Goal: Information Seeking & Learning: Learn about a topic

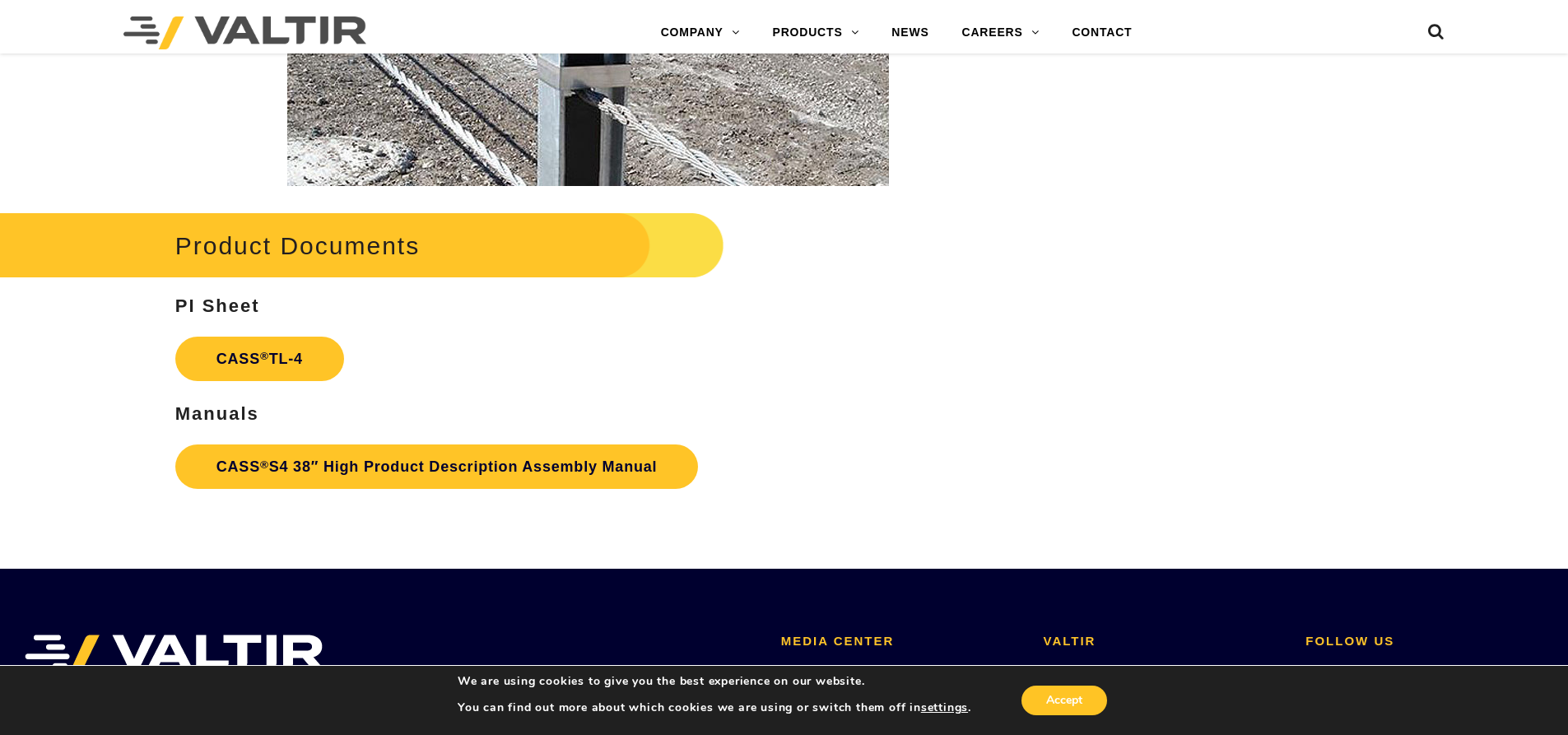
scroll to position [2415, 0]
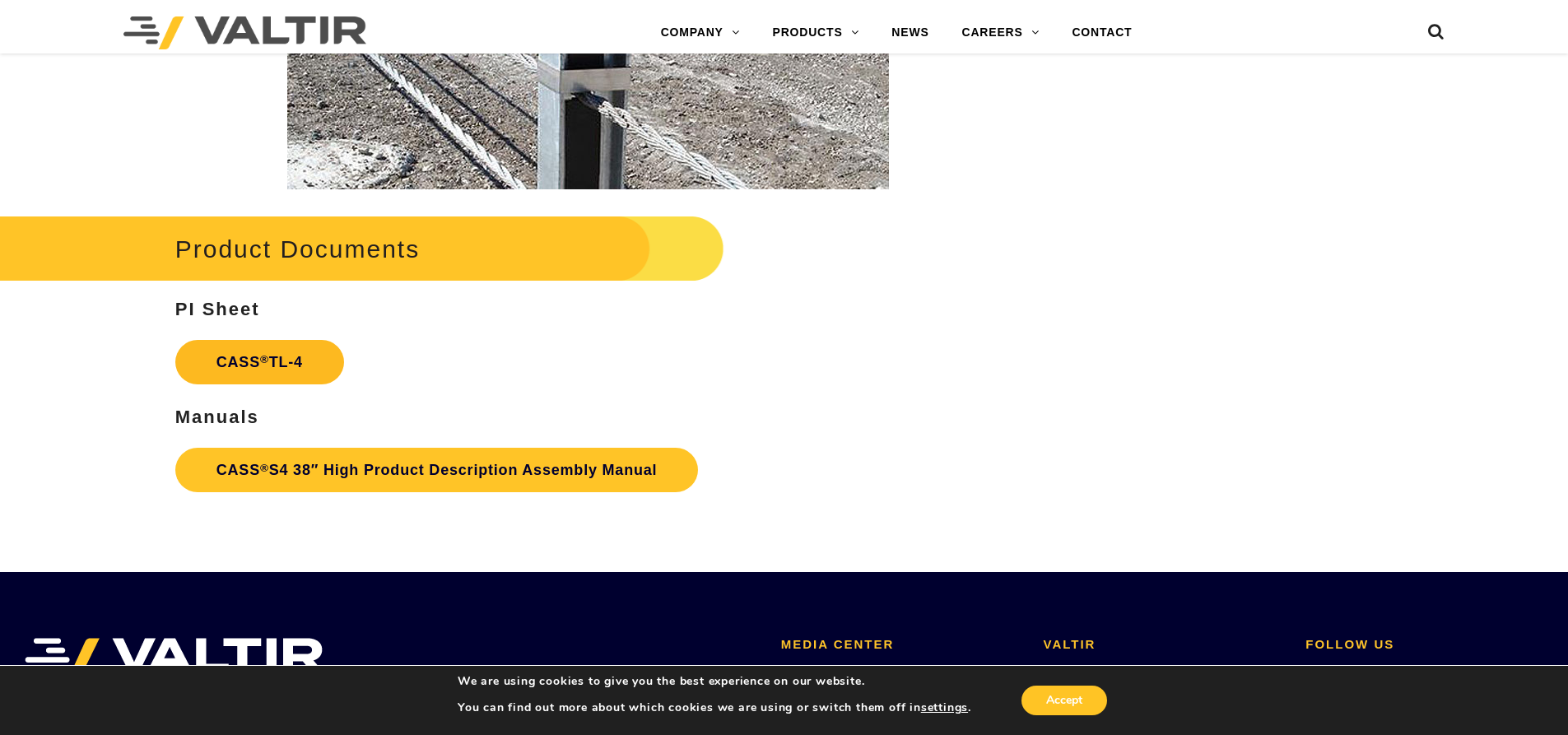
click at [272, 362] on link "CASS ® TL-4" at bounding box center [259, 362] width 168 height 45
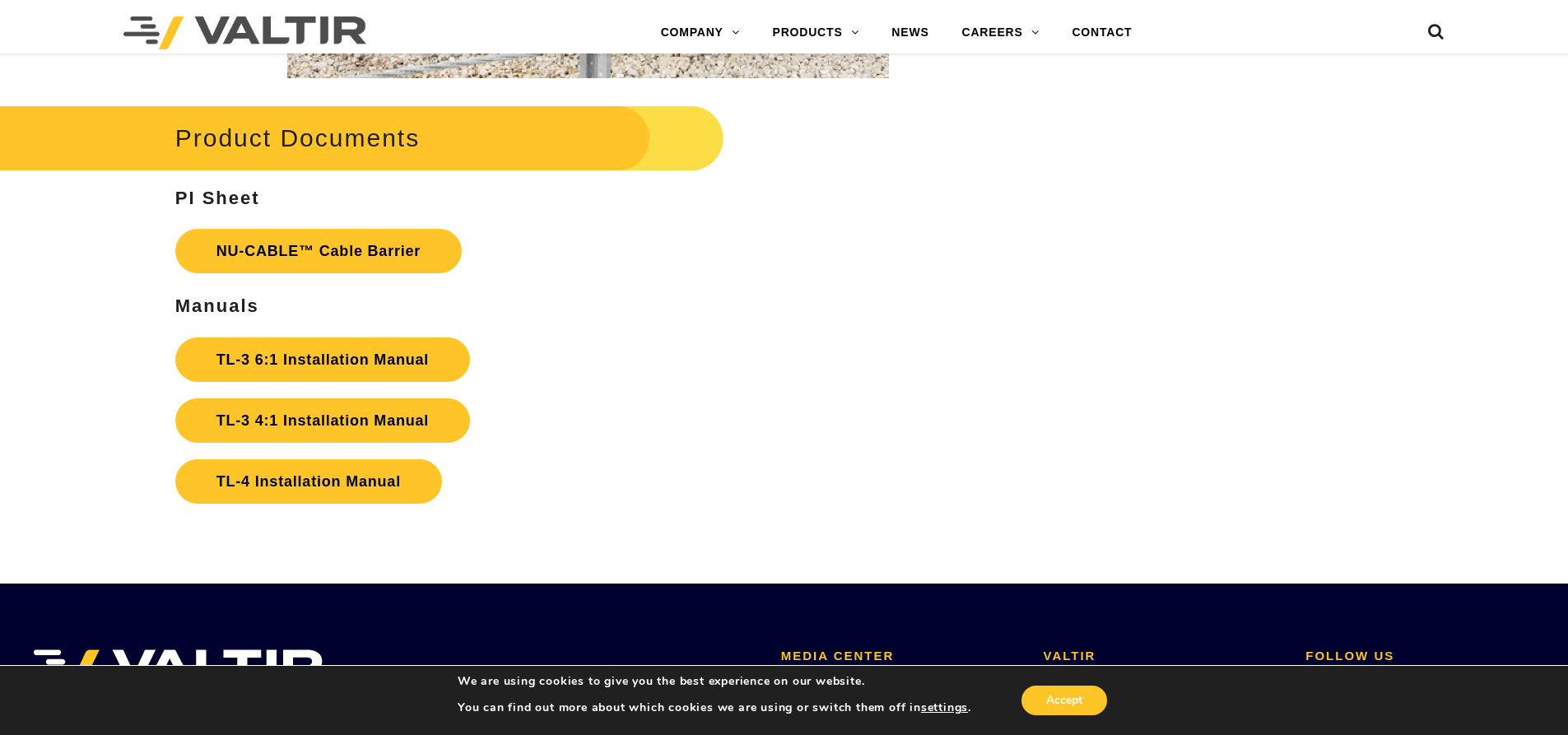
scroll to position [3513, 0]
